Goal: Task Accomplishment & Management: Use online tool/utility

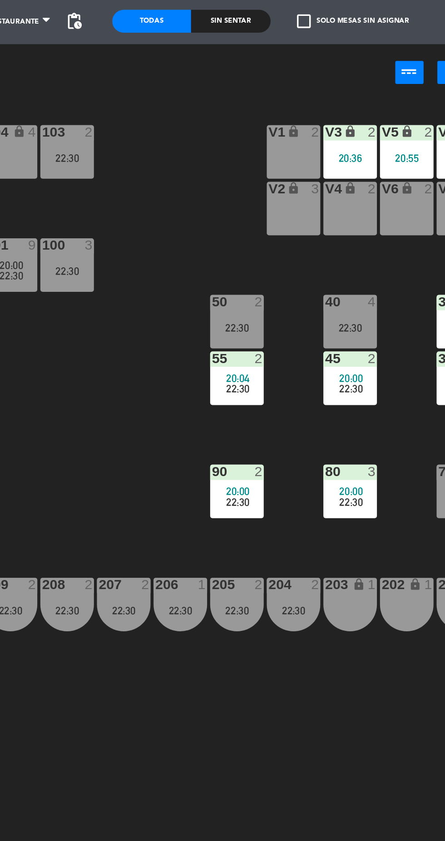
click at [338, 115] on div "V1 lock 2" at bounding box center [337, 119] width 32 height 32
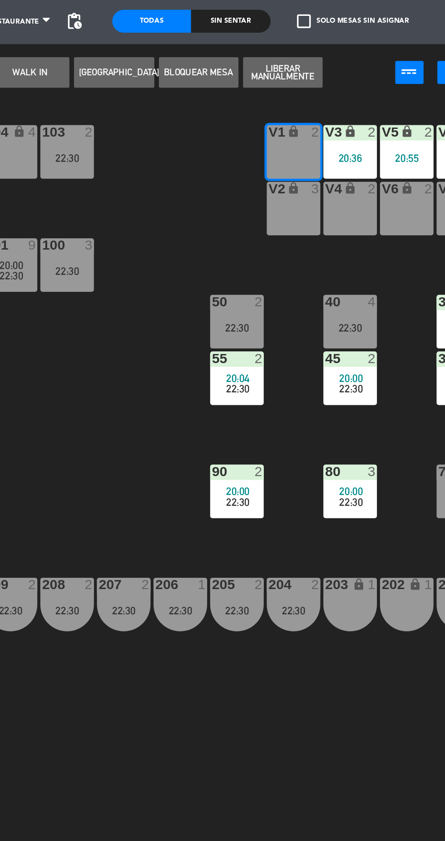
click at [196, 71] on button "WALK IN" at bounding box center [180, 71] width 47 height 18
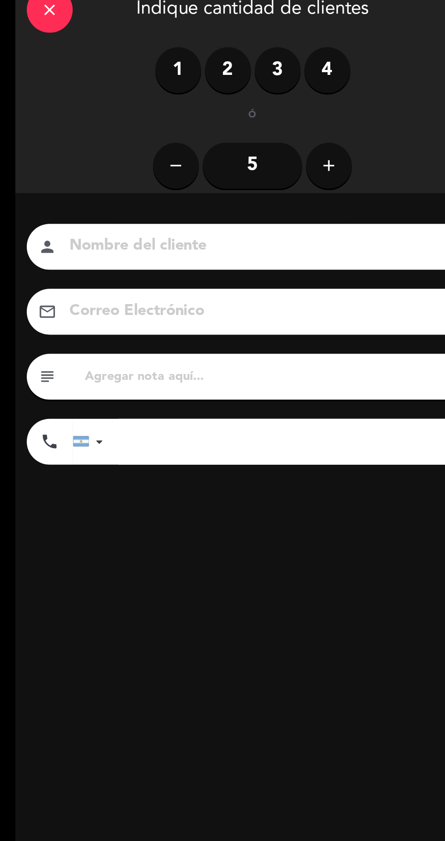
click at [203, 78] on label "4" at bounding box center [194, 69] width 27 height 27
click at [131, 176] on input at bounding box center [155, 174] width 231 height 16
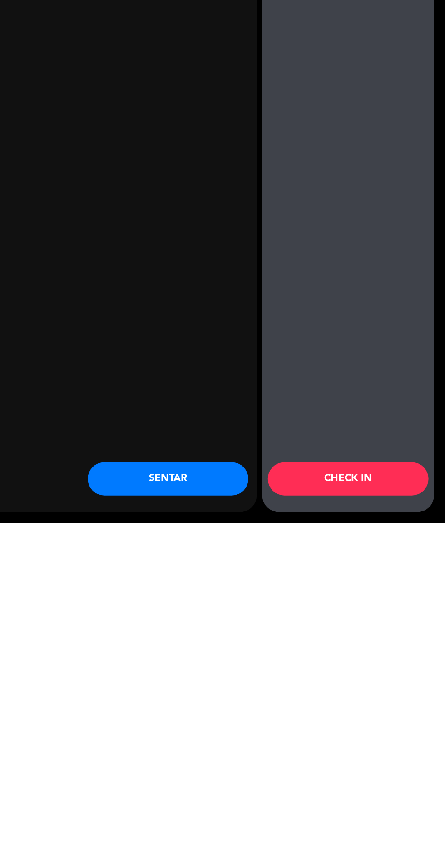
type input "[PERSON_NAME]"
click at [241, 808] on button "SENTAR" at bounding box center [218, 804] width 132 height 27
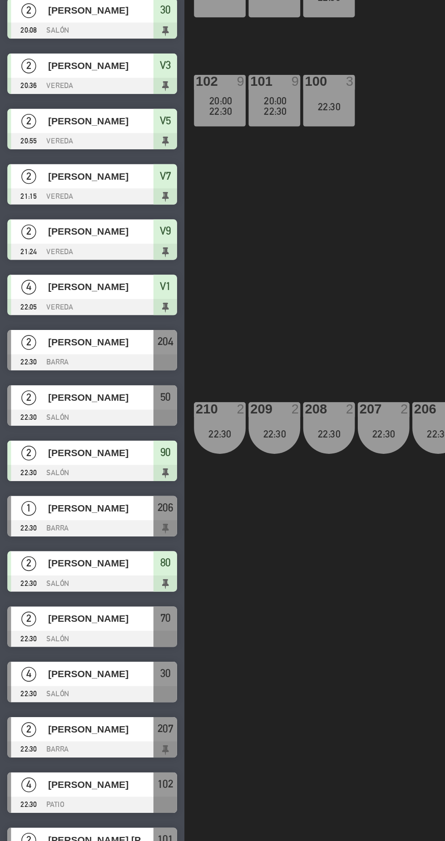
scroll to position [255, 0]
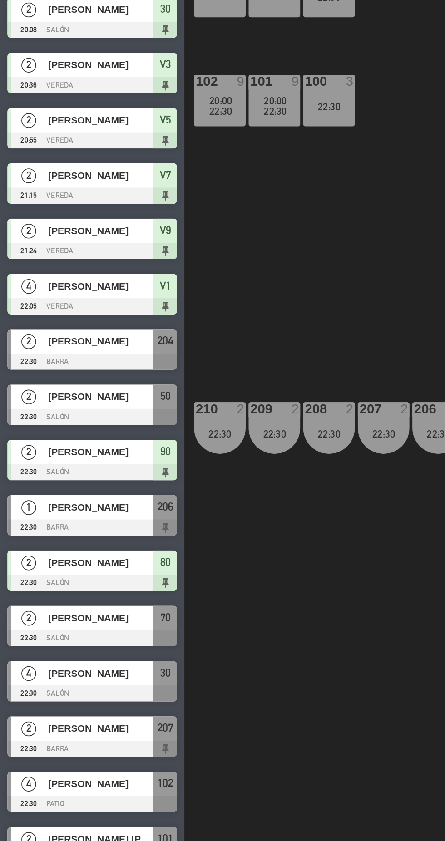
click at [26, 542] on div "4" at bounding box center [18, 537] width 22 height 15
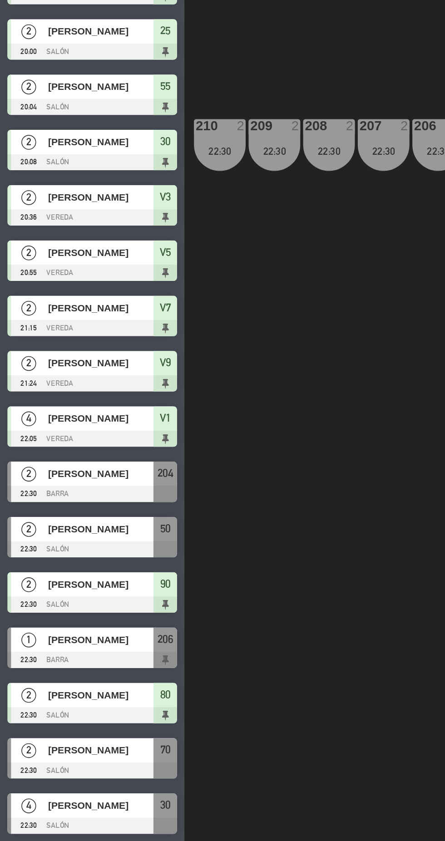
click at [188, 773] on div "105 lock 5 104 lock 4 103 2 22:30 V1 lock 4 22:05 V3 lock 2 20:36 V9 lock 2 21:…" at bounding box center [281, 463] width 327 height 752
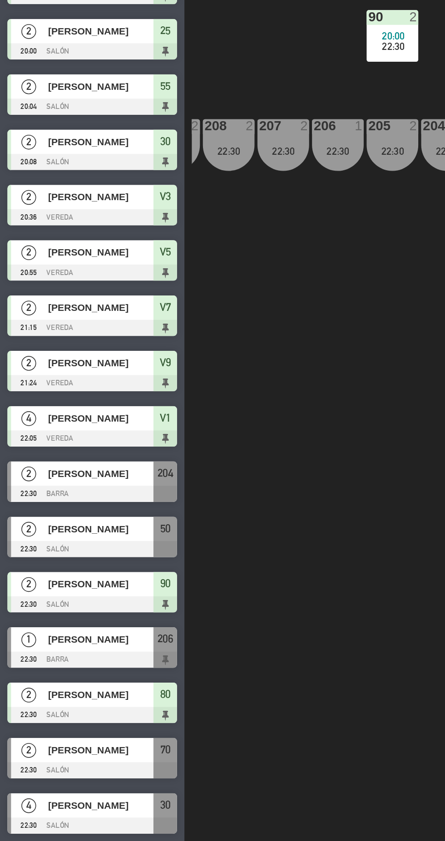
scroll to position [0, 116]
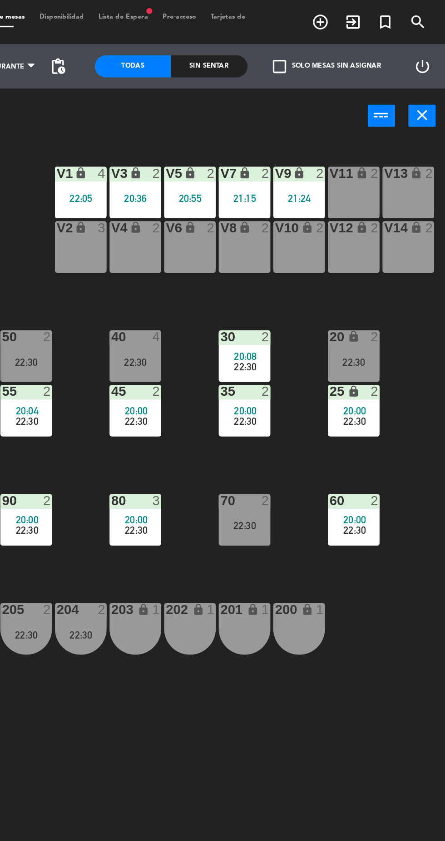
click at [392, 256] on span "22:30" at bounding box center [389, 258] width 14 height 7
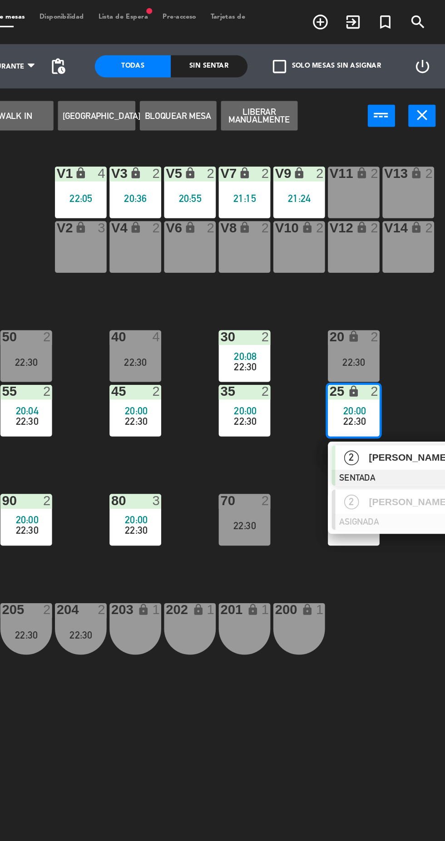
click at [421, 279] on span "[PERSON_NAME]" at bounding box center [427, 282] width 58 height 10
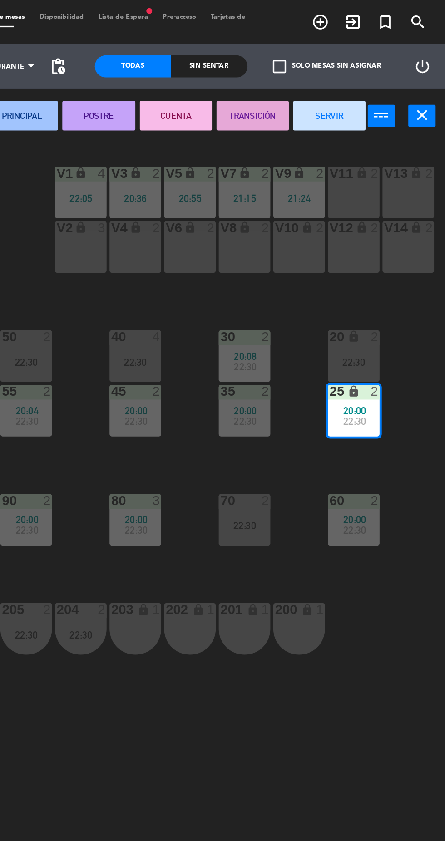
click at [382, 69] on button "SERVIR" at bounding box center [373, 71] width 44 height 18
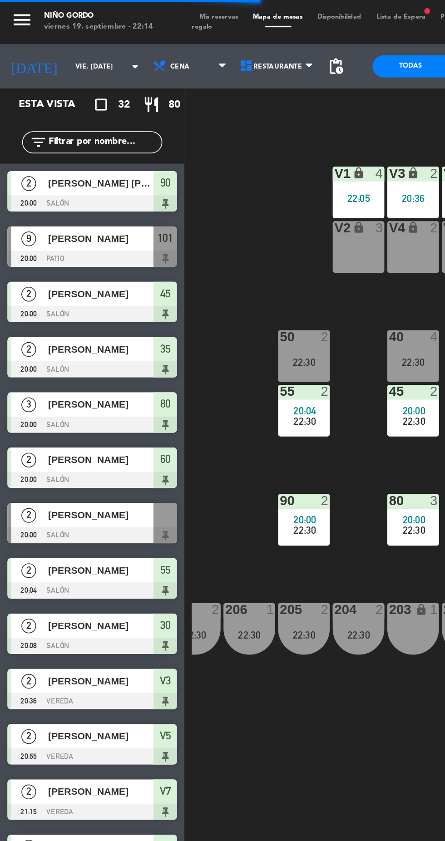
click at [188, 253] on span "20:04" at bounding box center [188, 252] width 14 height 7
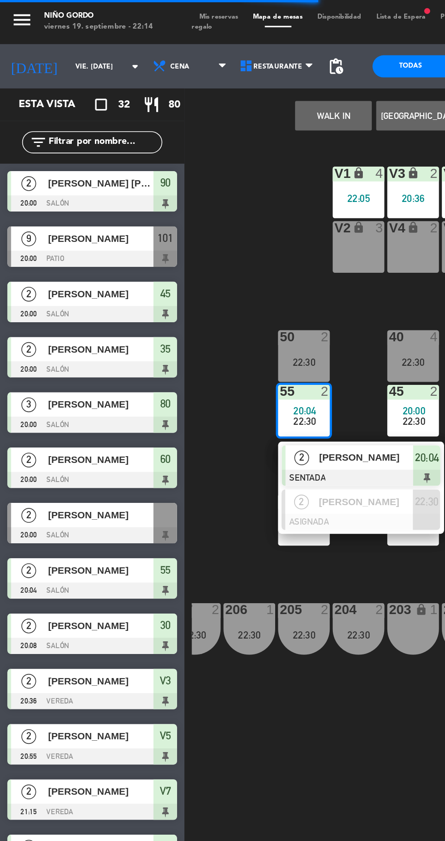
click at [217, 285] on span "[PERSON_NAME]" at bounding box center [225, 282] width 58 height 10
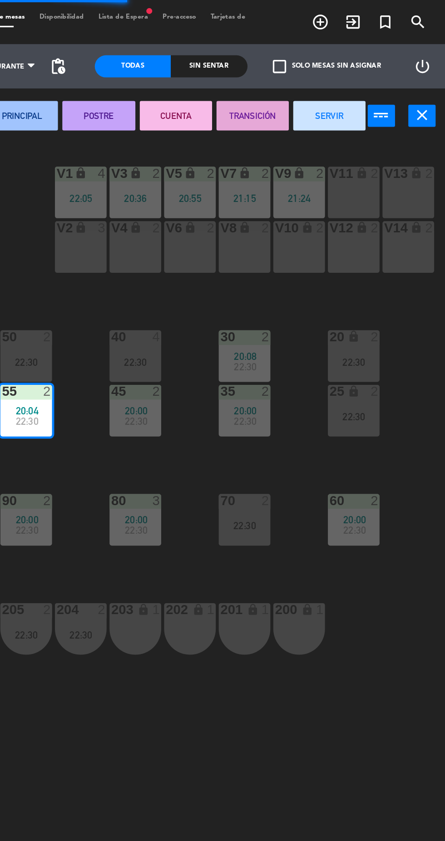
click at [375, 70] on button "SERVIR" at bounding box center [373, 71] width 44 height 18
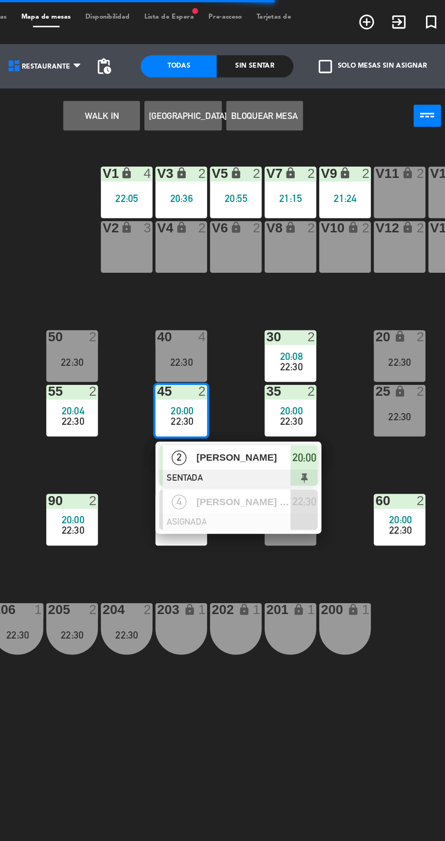
click at [295, 283] on span "[PERSON_NAME]" at bounding box center [293, 282] width 58 height 10
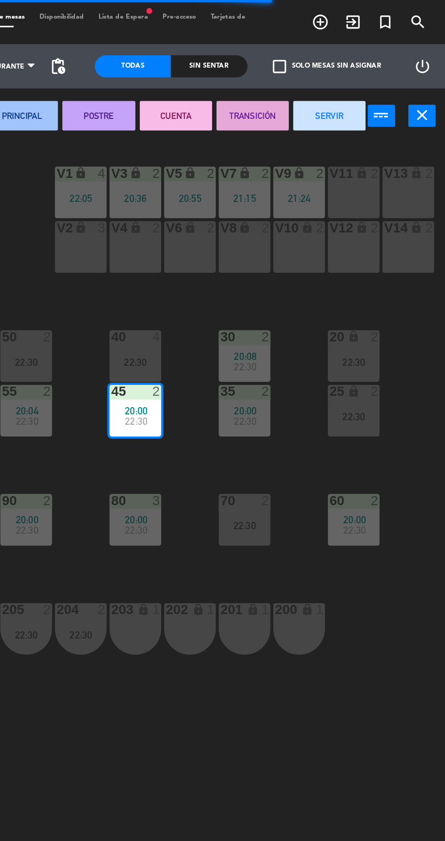
click at [371, 67] on button "SERVIR" at bounding box center [373, 71] width 44 height 18
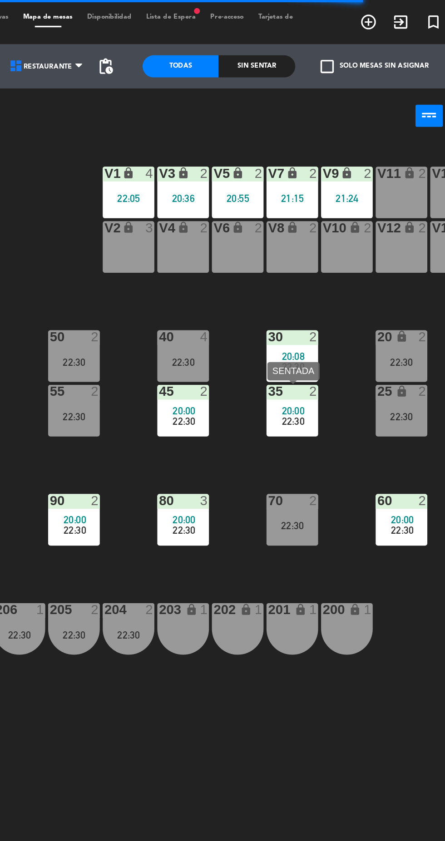
click at [319, 263] on span "22:30" at bounding box center [322, 258] width 14 height 7
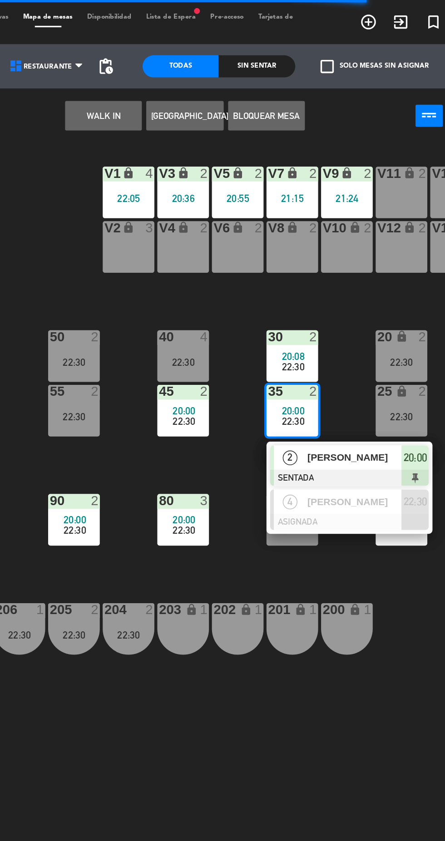
click at [352, 286] on span "[PERSON_NAME]" at bounding box center [360, 282] width 58 height 10
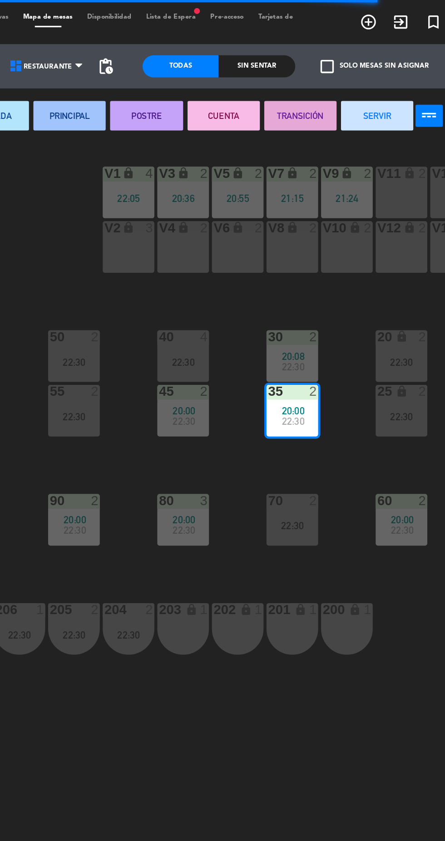
click at [377, 70] on button "SERVIR" at bounding box center [373, 71] width 44 height 18
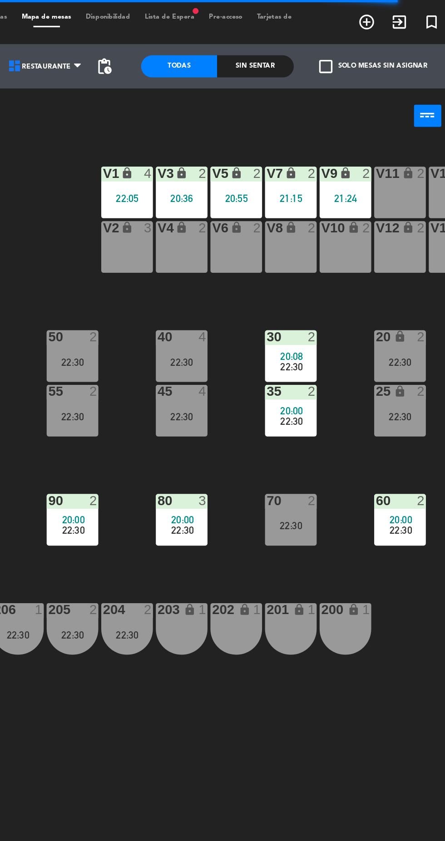
click at [342, 214] on div "105 lock 5 104 lock 4 103 2 22:30 V1 lock 4 22:05 V3 lock 2 20:36 V9 lock 2 21:…" at bounding box center [281, 463] width 327 height 752
click at [324, 214] on div "30 2 20:08 22:30" at bounding box center [321, 219] width 32 height 32
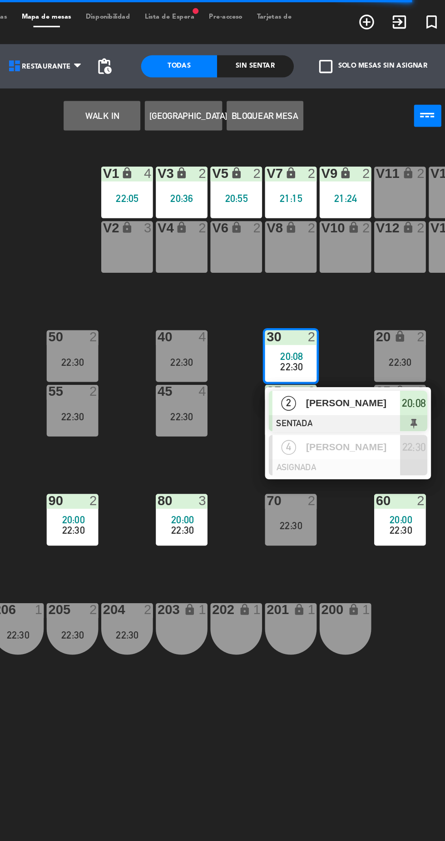
click at [360, 254] on div "[PERSON_NAME]" at bounding box center [359, 247] width 59 height 15
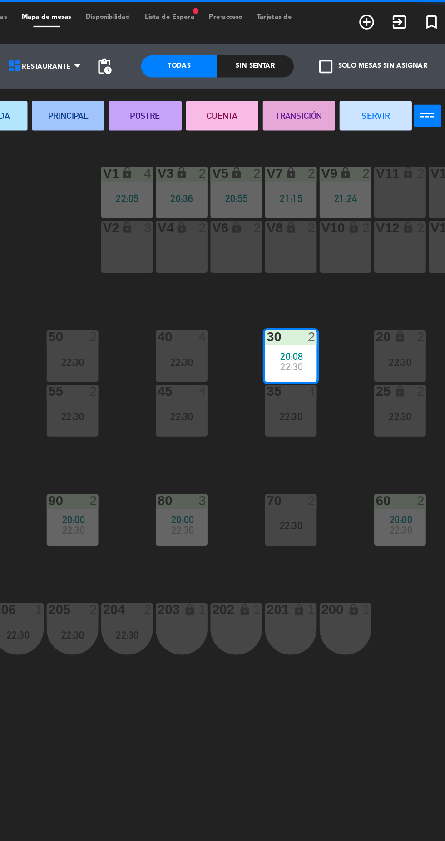
click at [376, 72] on button "SERVIR" at bounding box center [373, 71] width 44 height 18
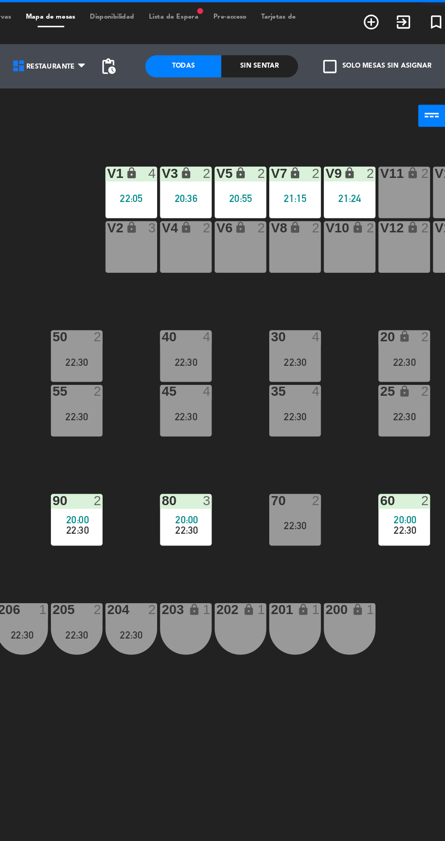
click at [324, 259] on div "22:30" at bounding box center [321, 256] width 32 height 6
click at [282, 283] on div "105 lock 5 104 lock 4 103 2 22:30 V1 lock 4 22:05 V3 lock 2 20:36 V9 lock 2 21:…" at bounding box center [281, 463] width 327 height 752
click at [324, 250] on div "35 4 22:30" at bounding box center [321, 253] width 32 height 32
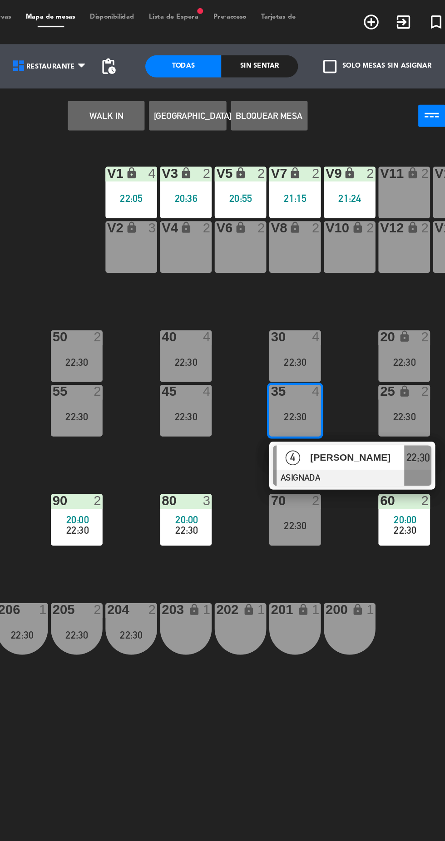
click at [348, 287] on div "[PERSON_NAME]" at bounding box center [359, 281] width 59 height 15
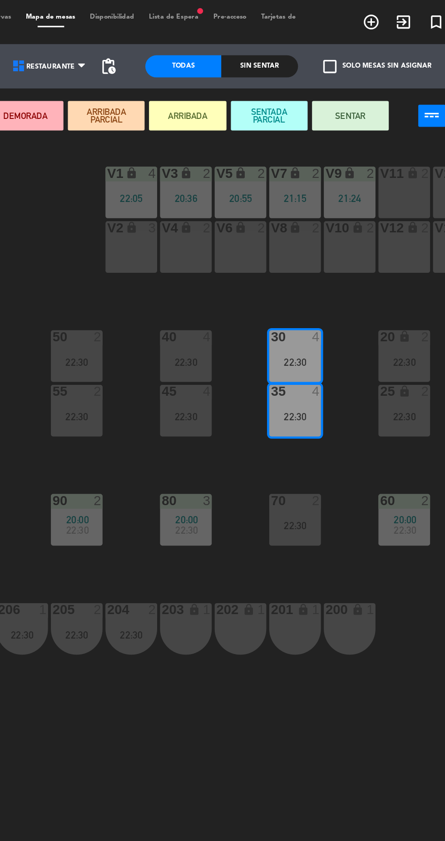
click at [358, 67] on button "SENTAR" at bounding box center [355, 71] width 47 height 18
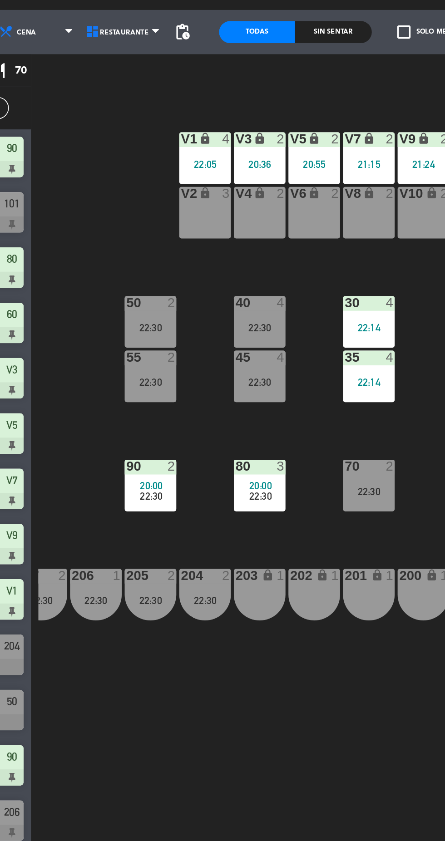
click at [193, 254] on div "22:30" at bounding box center [187, 256] width 32 height 6
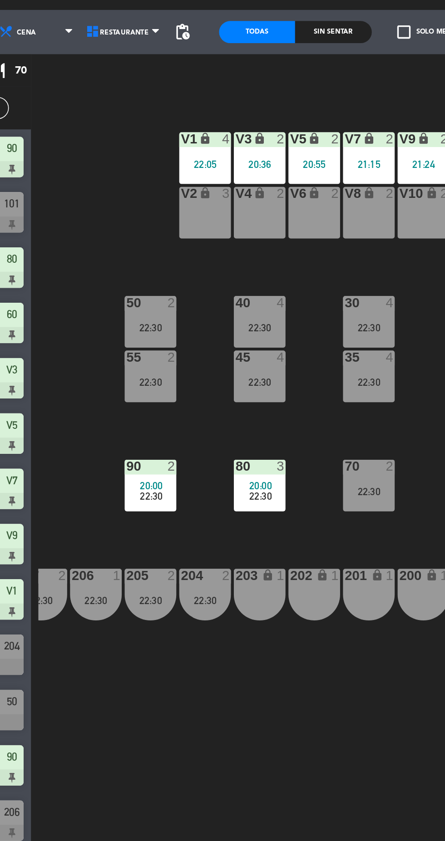
click at [301, 287] on div "105 lock 5 104 lock 4 103 2 22:30 V1 lock 4 22:05 V3 lock 2 20:36 V9 lock 2 21:…" at bounding box center [281, 463] width 327 height 752
click at [259, 247] on div "45 4 22:30" at bounding box center [254, 253] width 32 height 32
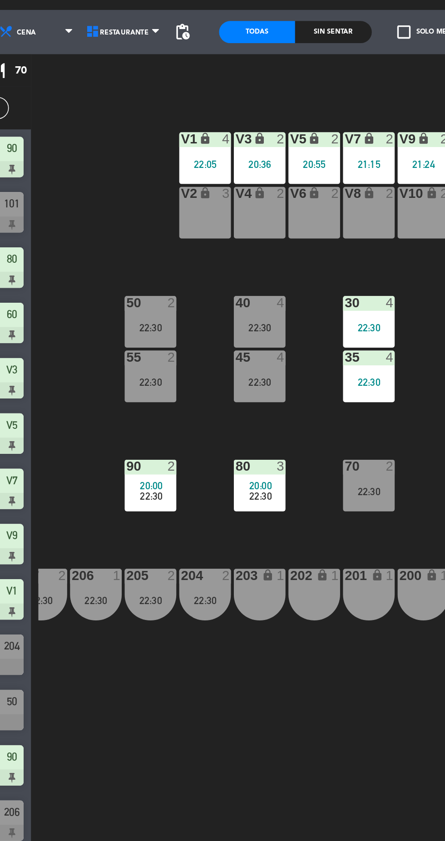
click at [287, 337] on div "105 lock 5 104 lock 4 103 2 22:30 V1 lock 4 22:05 V3 lock 2 20:36 V9 lock 2 21:…" at bounding box center [281, 463] width 327 height 752
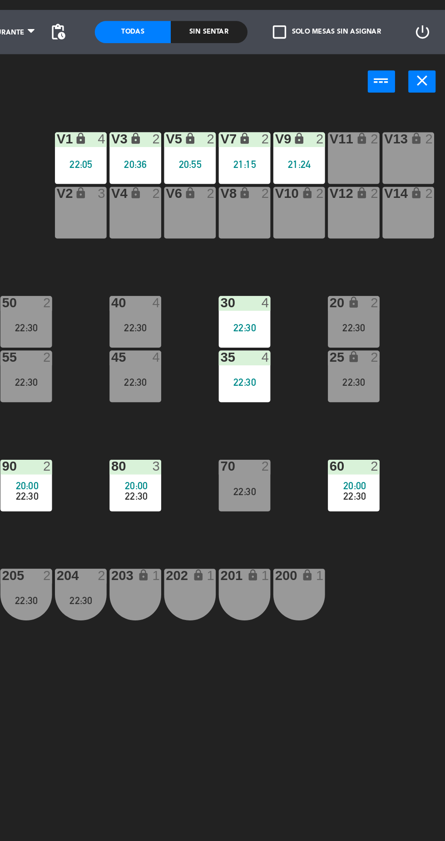
click at [380, 251] on div "25 lock 2 22:30" at bounding box center [388, 253] width 32 height 32
click at [427, 239] on div "105 lock 5 104 lock 4 103 2 22:30 V1 lock 4 22:05 V3 lock 2 20:36 V9 lock 2 21:…" at bounding box center [281, 463] width 327 height 752
click at [391, 214] on div "20 lock 2 22:30" at bounding box center [388, 219] width 32 height 32
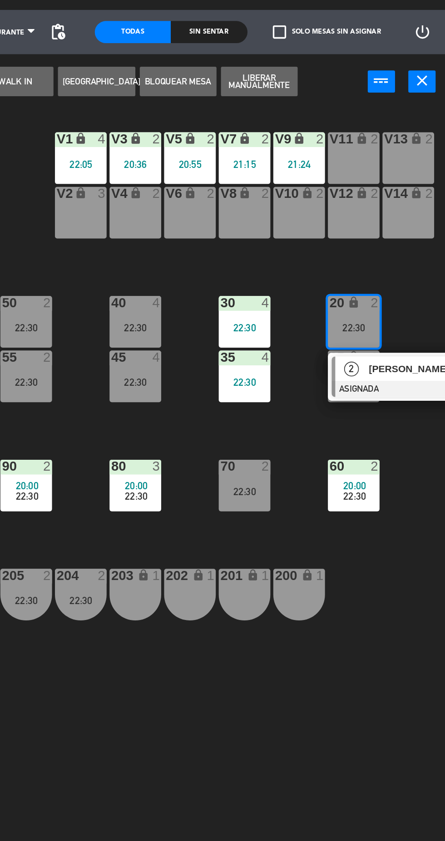
click at [417, 200] on div "105 lock 5 104 lock 4 103 2 22:30 V1 lock 4 22:05 V3 lock 2 20:36 V9 lock 2 21:…" at bounding box center [281, 463] width 327 height 752
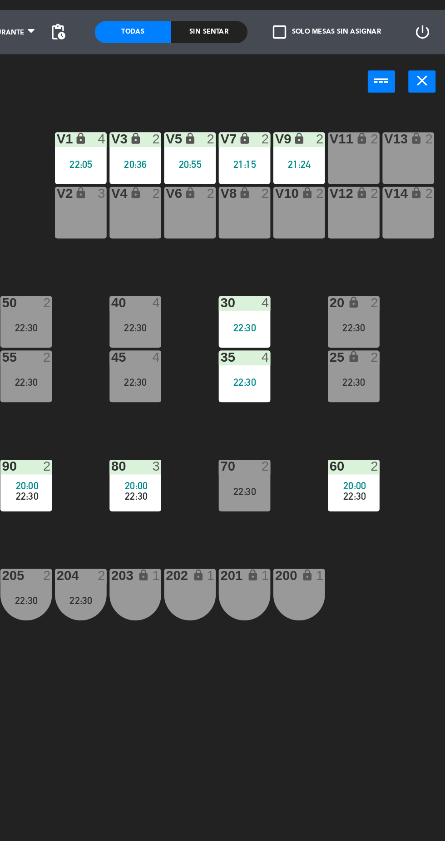
click at [323, 323] on div "22:30" at bounding box center [321, 323] width 32 height 6
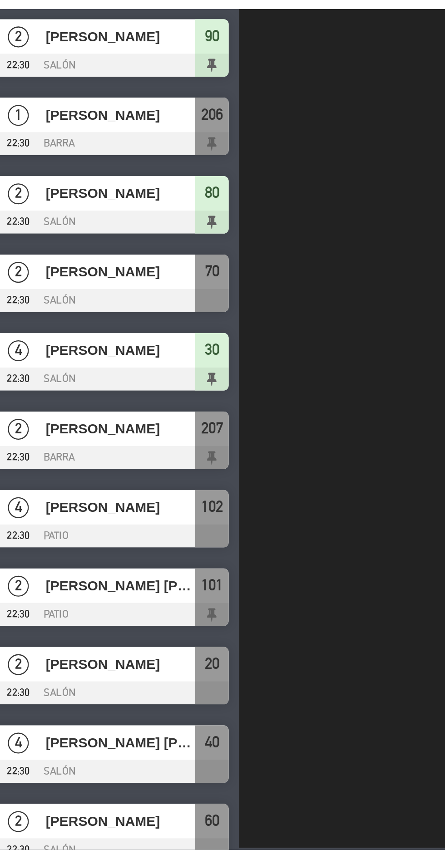
scroll to position [51, 0]
